Goal: Task Accomplishment & Management: Complete application form

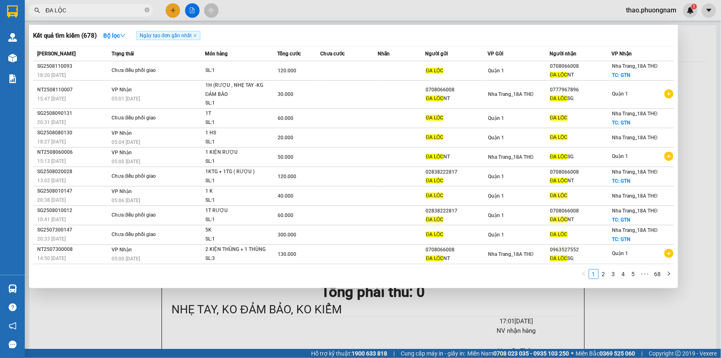
click at [93, 8] on input "ĐA LỘC" at bounding box center [94, 10] width 98 height 9
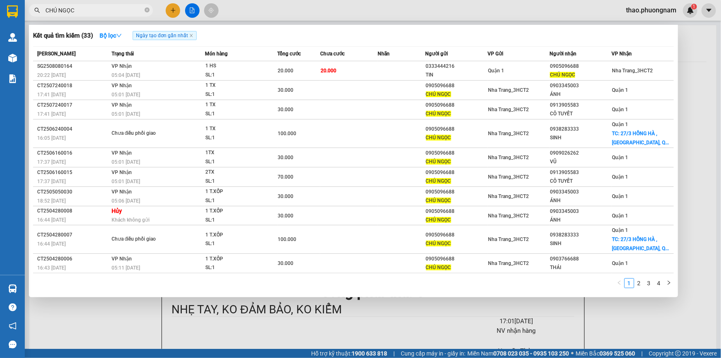
type input "CHÚ NGỌC"
click at [173, 15] on div at bounding box center [360, 179] width 721 height 358
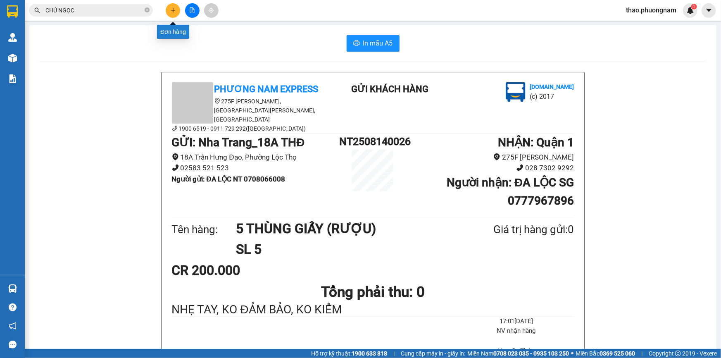
click at [173, 15] on button at bounding box center [173, 10] width 14 height 14
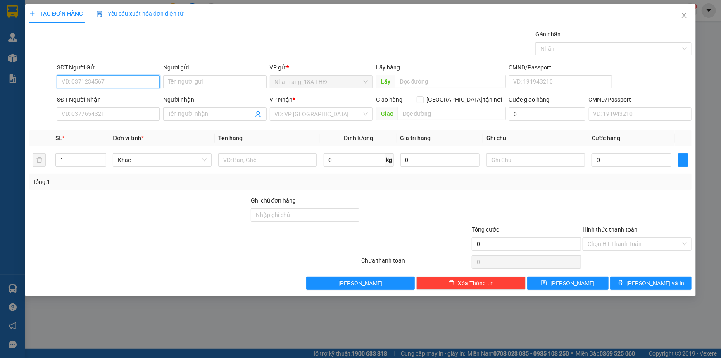
click at [103, 81] on input "SĐT Người Gửi" at bounding box center [108, 81] width 103 height 13
click at [98, 101] on div "0889310103 - THÚY" at bounding box center [108, 98] width 93 height 9
type input "0889310103"
type input "THÚY"
type input "0949333387"
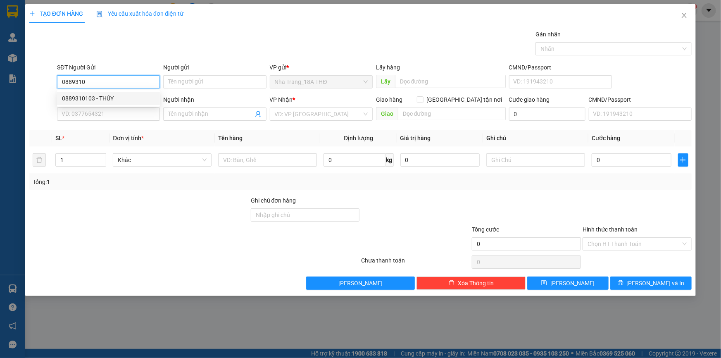
type input "TOÀN"
type input "0889310103"
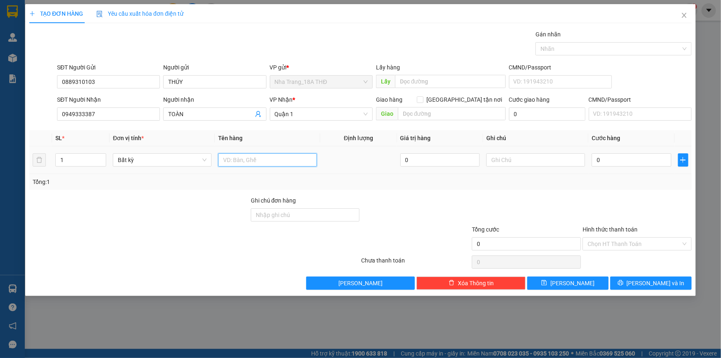
click at [274, 159] on input "text" at bounding box center [267, 159] width 99 height 13
type input "1 THÙNG XỐP"
click at [614, 159] on input "0" at bounding box center [632, 159] width 80 height 13
type input "4"
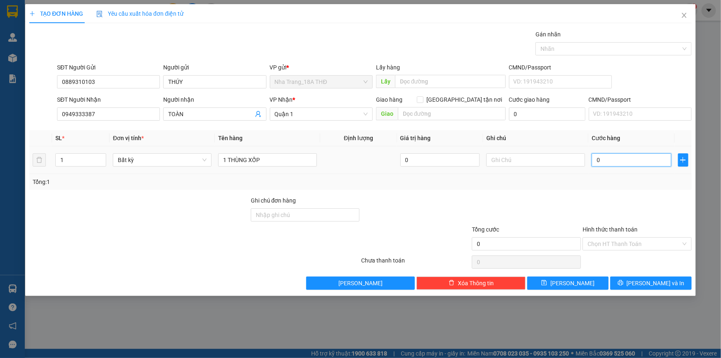
type input "4"
type input "40"
type input "40.000"
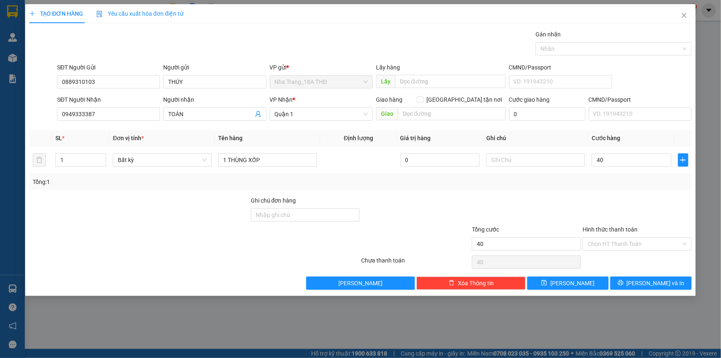
type input "40.000"
drag, startPoint x: 528, startPoint y: 198, endPoint x: 627, endPoint y: 256, distance: 114.7
click at [531, 199] on div at bounding box center [526, 210] width 111 height 29
click at [627, 281] on button "[PERSON_NAME] và In" at bounding box center [650, 282] width 81 height 13
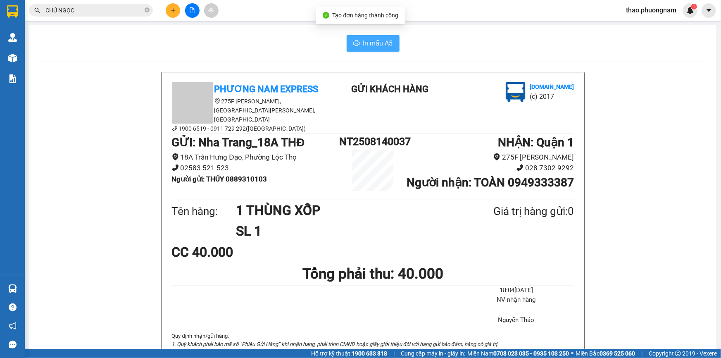
click at [366, 40] on span "In mẫu A5" at bounding box center [378, 43] width 30 height 10
